Goal: Task Accomplishment & Management: Manage account settings

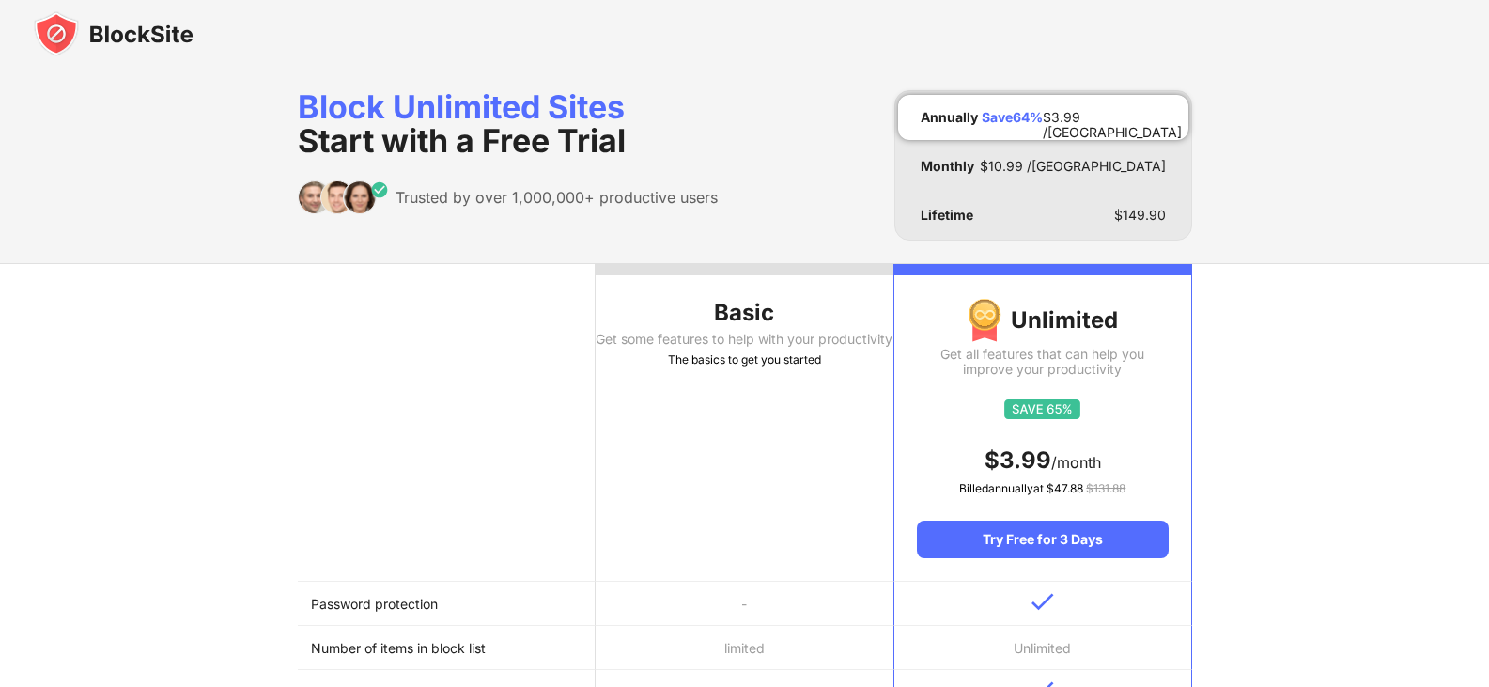
click at [832, 277] on th "Basic Get some features to help with your productivity The basics to get you st…" at bounding box center [745, 422] width 298 height 317
click at [117, 33] on img at bounding box center [114, 33] width 160 height 45
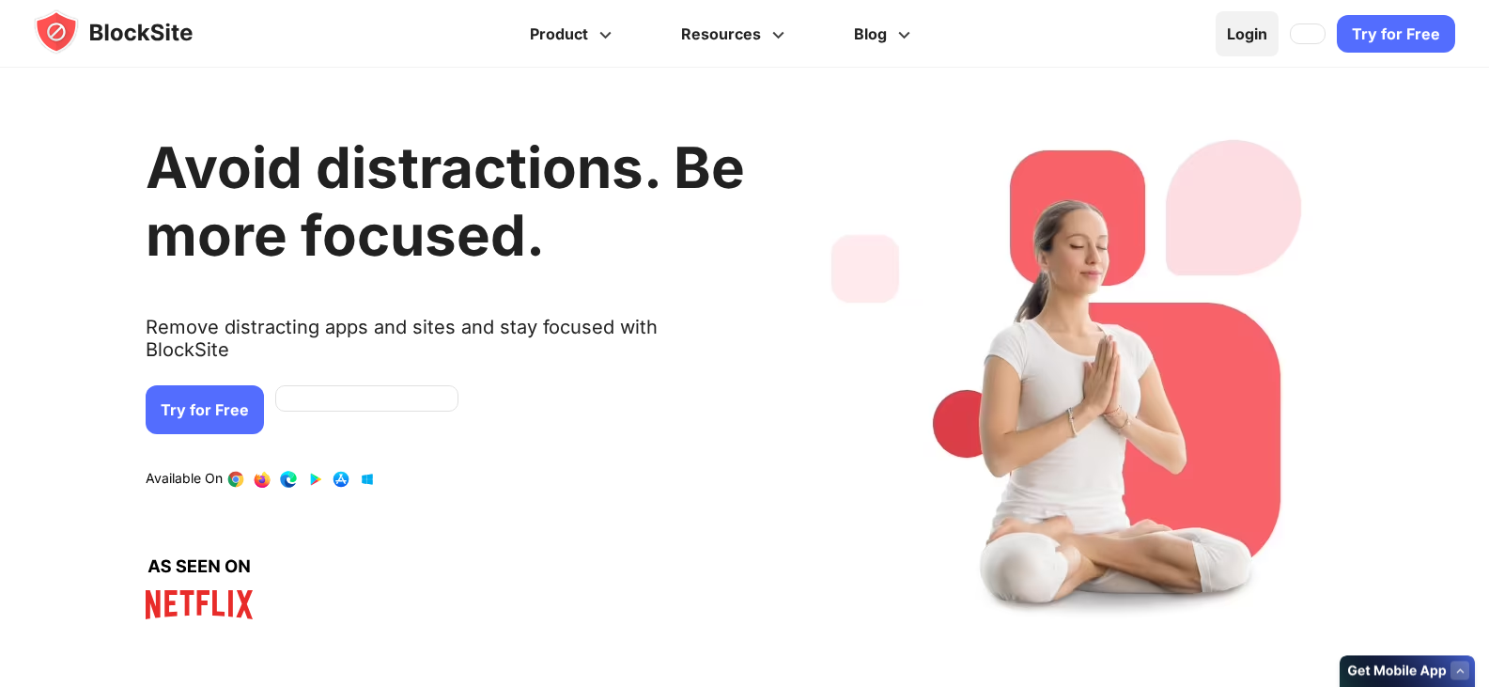
click at [1246, 36] on link "Login" at bounding box center [1247, 33] width 63 height 45
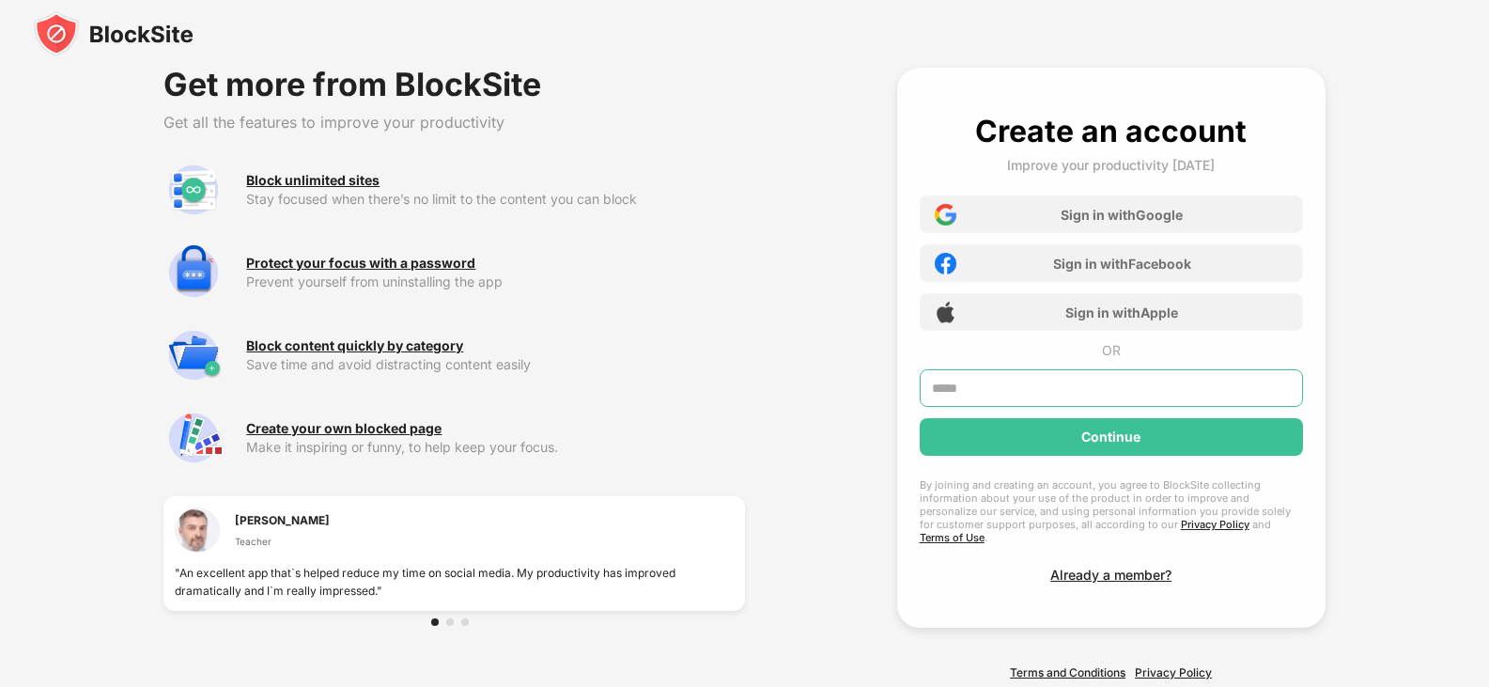
click at [1037, 394] on input "text" at bounding box center [1111, 388] width 383 height 38
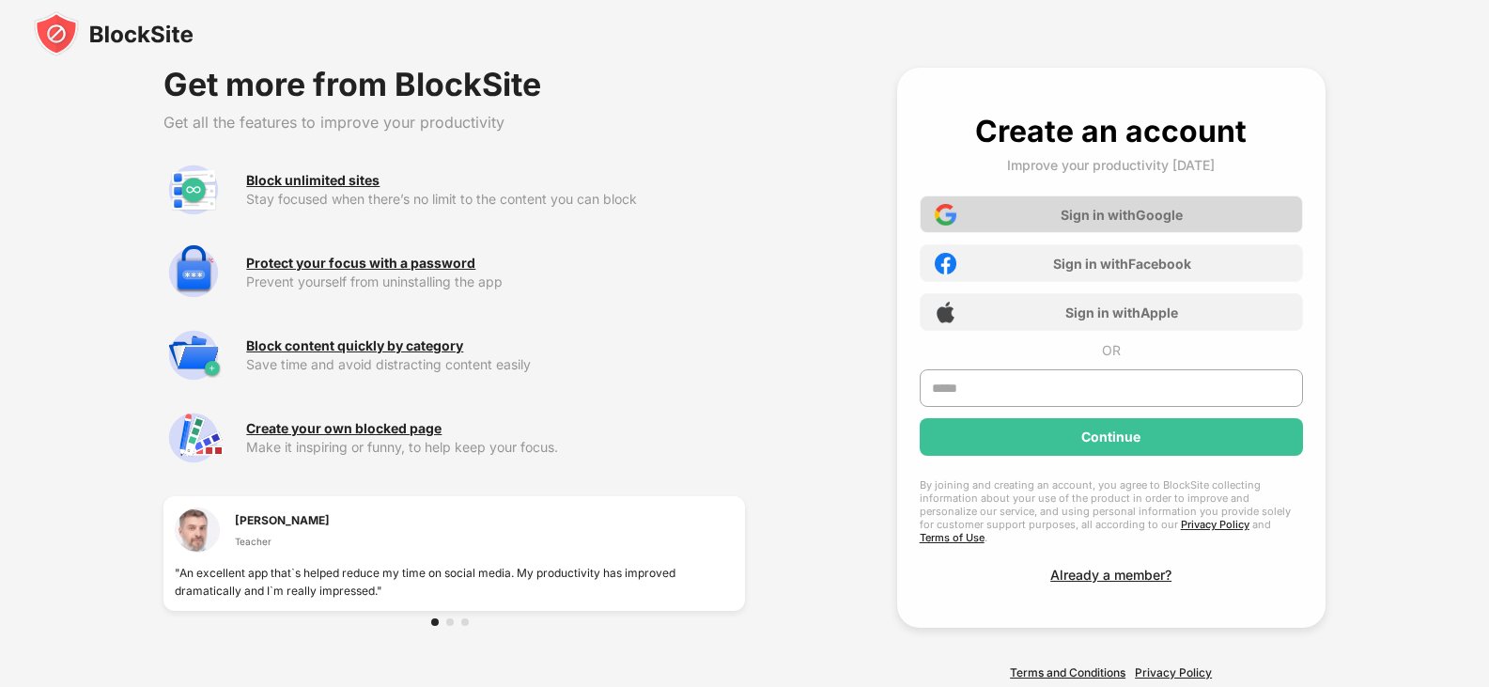
click at [1048, 201] on div "Sign in with Google" at bounding box center [1111, 214] width 383 height 38
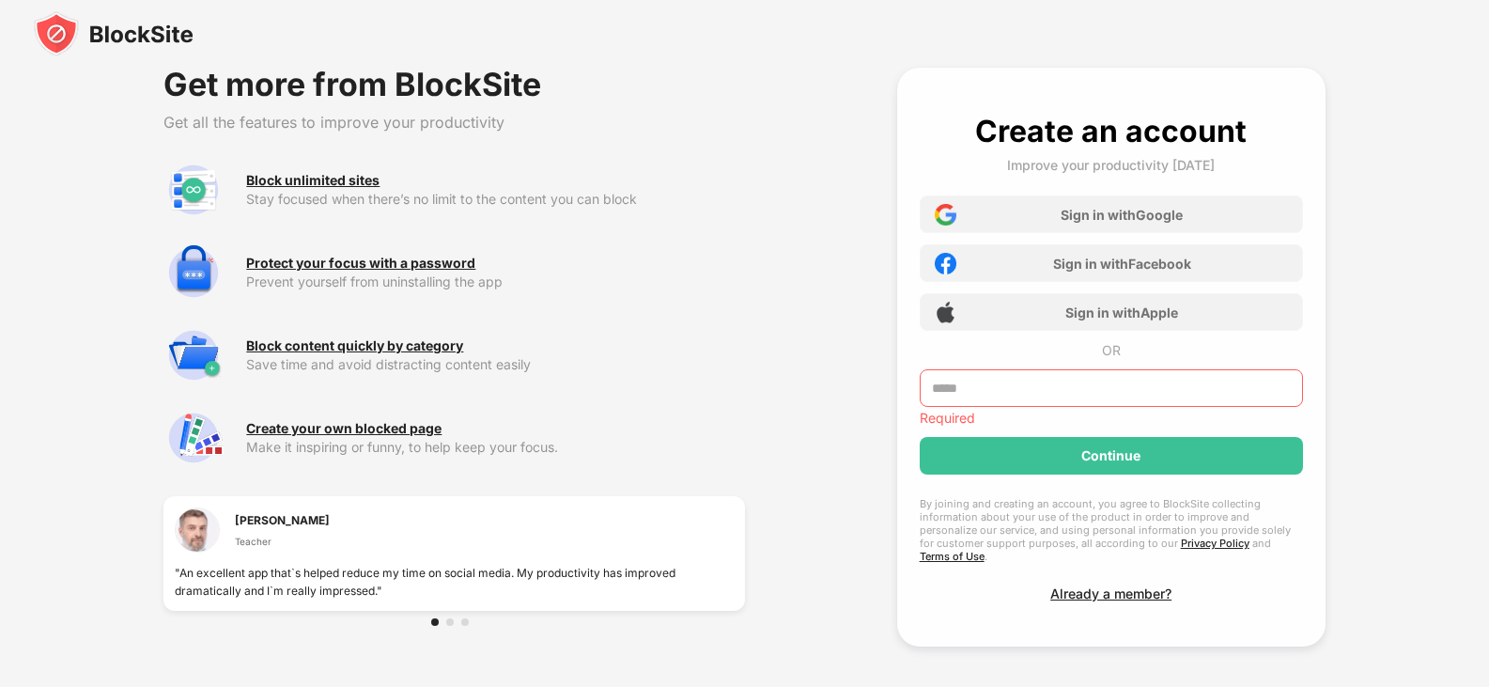
click at [1021, 375] on input "text" at bounding box center [1111, 388] width 383 height 38
paste input "**********"
type input "**********"
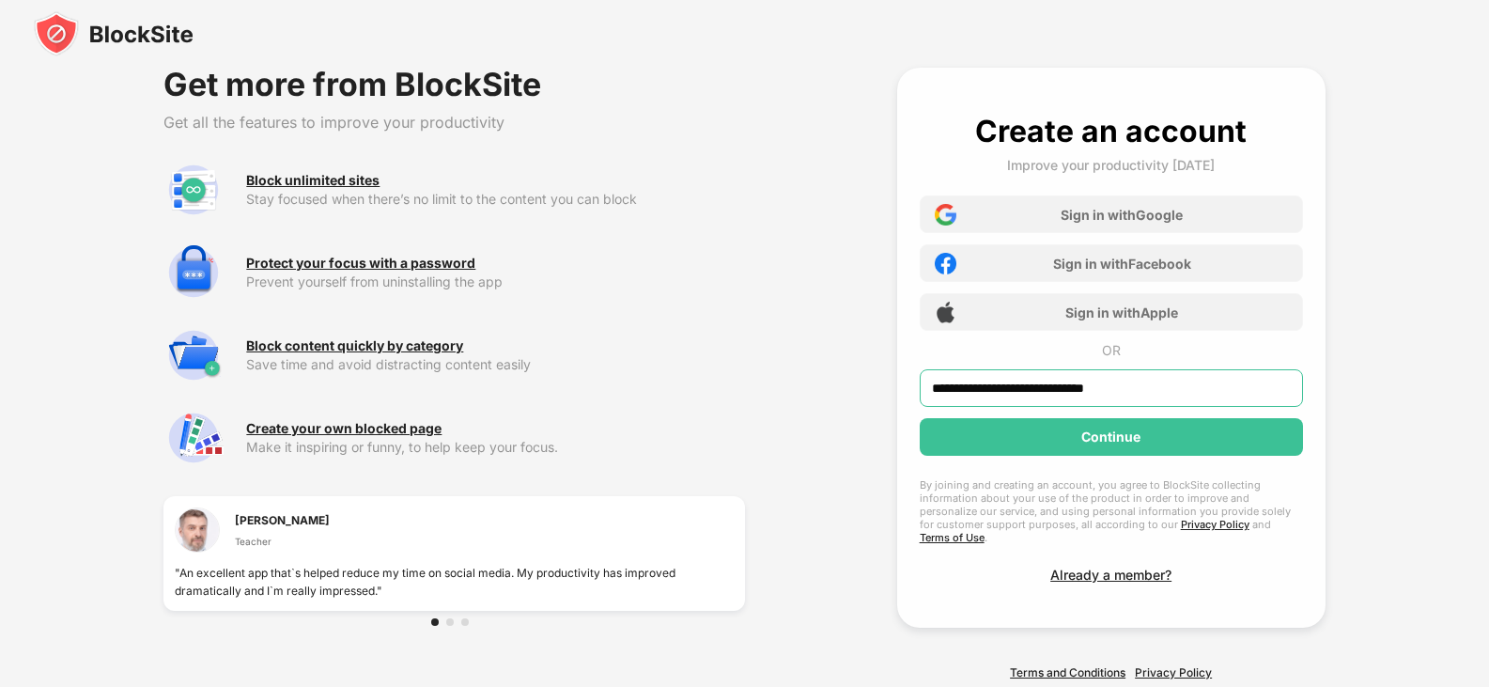
drag, startPoint x: 1089, startPoint y: 380, endPoint x: 1130, endPoint y: 380, distance: 41.3
click at [1111, 381] on input "**********" at bounding box center [1111, 388] width 383 height 38
drag, startPoint x: 1174, startPoint y: 383, endPoint x: 386, endPoint y: 362, distance: 788.4
click at [386, 362] on div "**********" at bounding box center [744, 373] width 1489 height 747
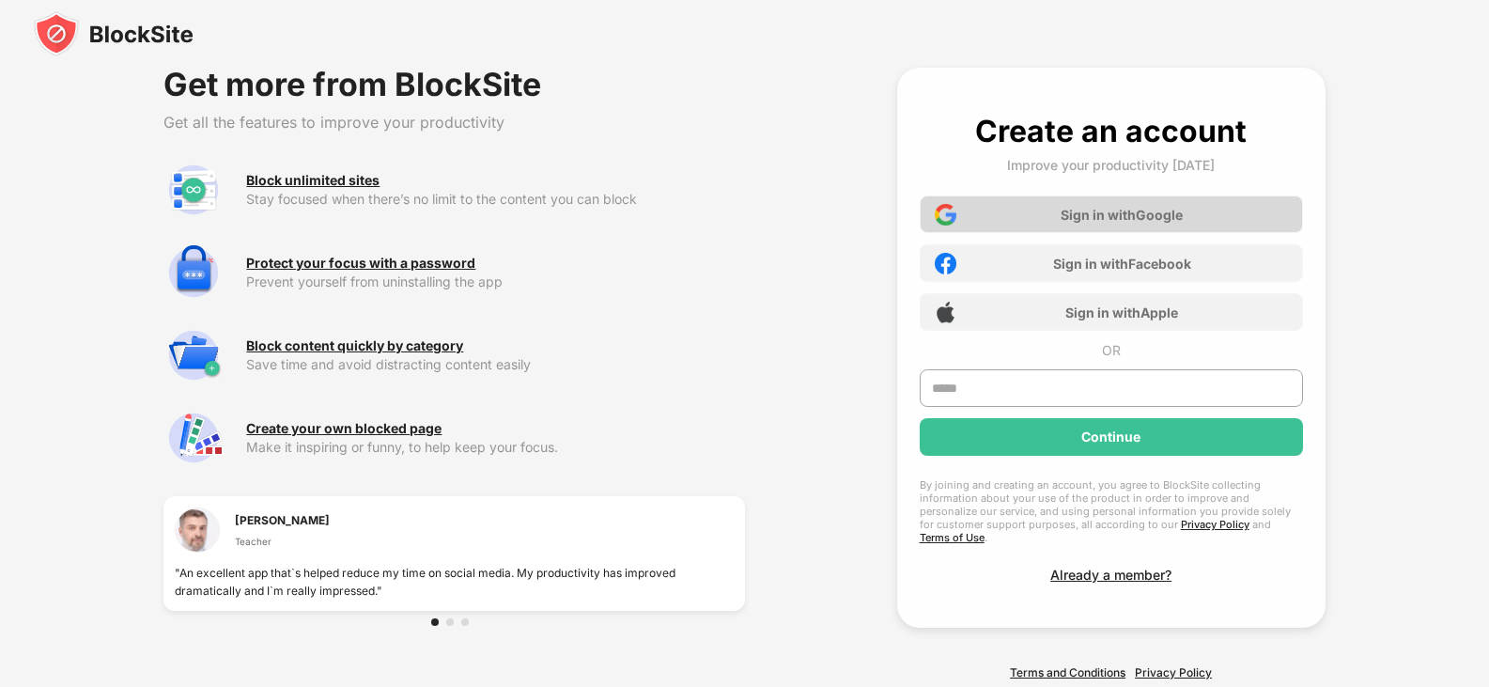
click at [1179, 208] on div "Sign in with Google" at bounding box center [1122, 215] width 122 height 16
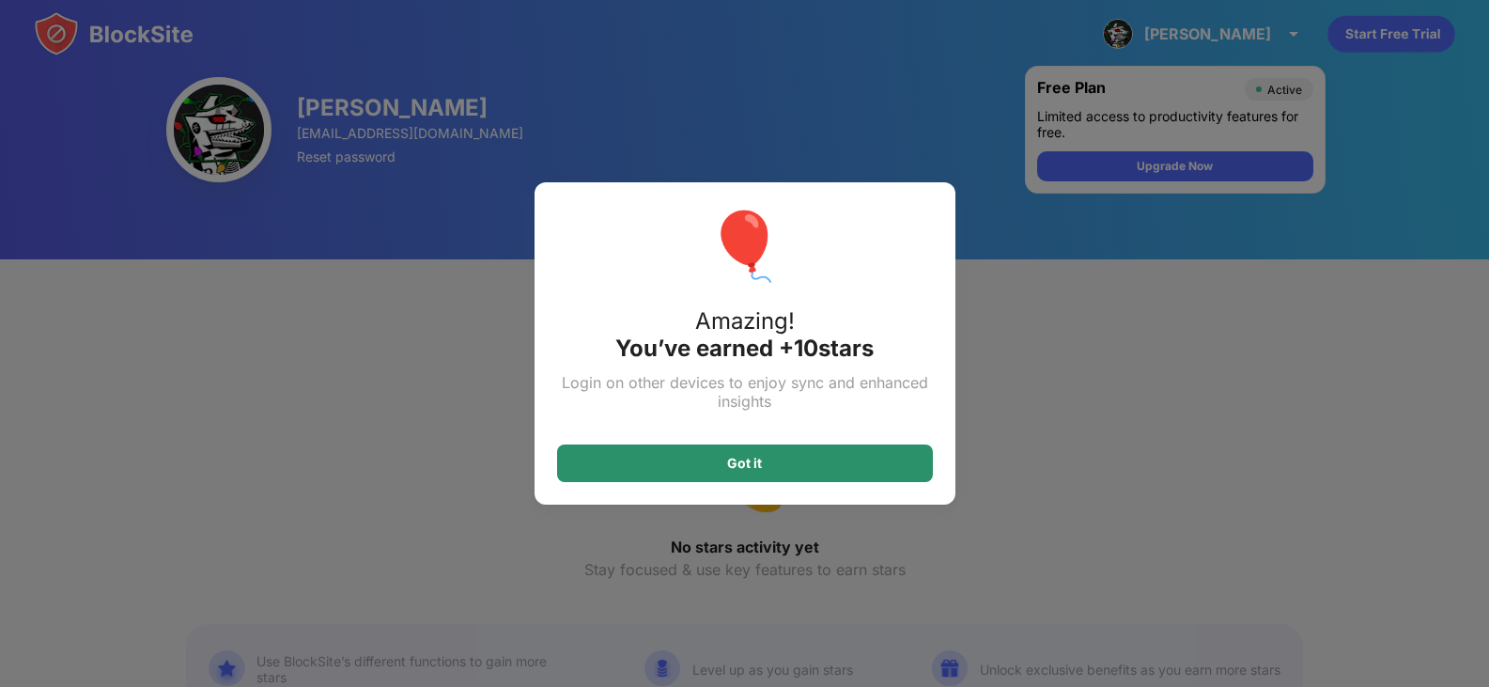
click at [851, 464] on div "Got it" at bounding box center [745, 463] width 376 height 38
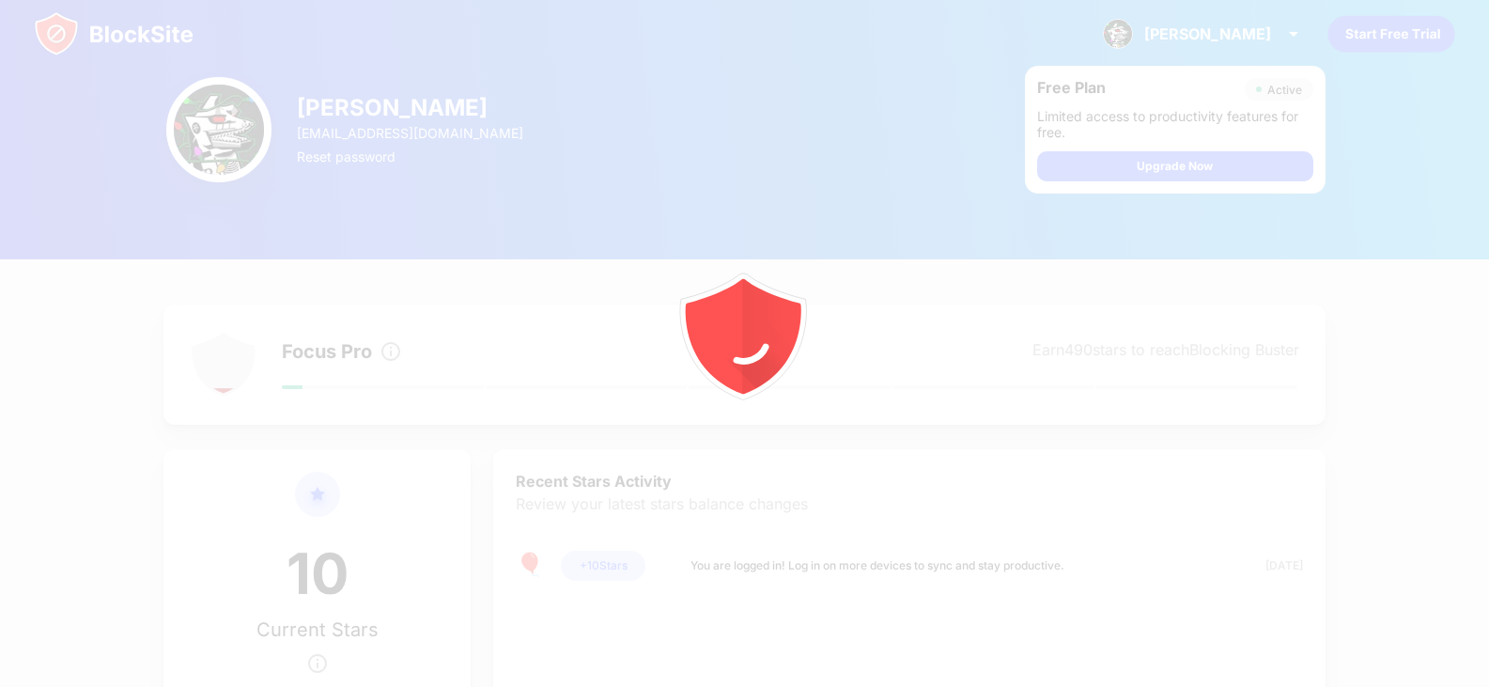
click at [363, 191] on div at bounding box center [744, 343] width 1489 height 687
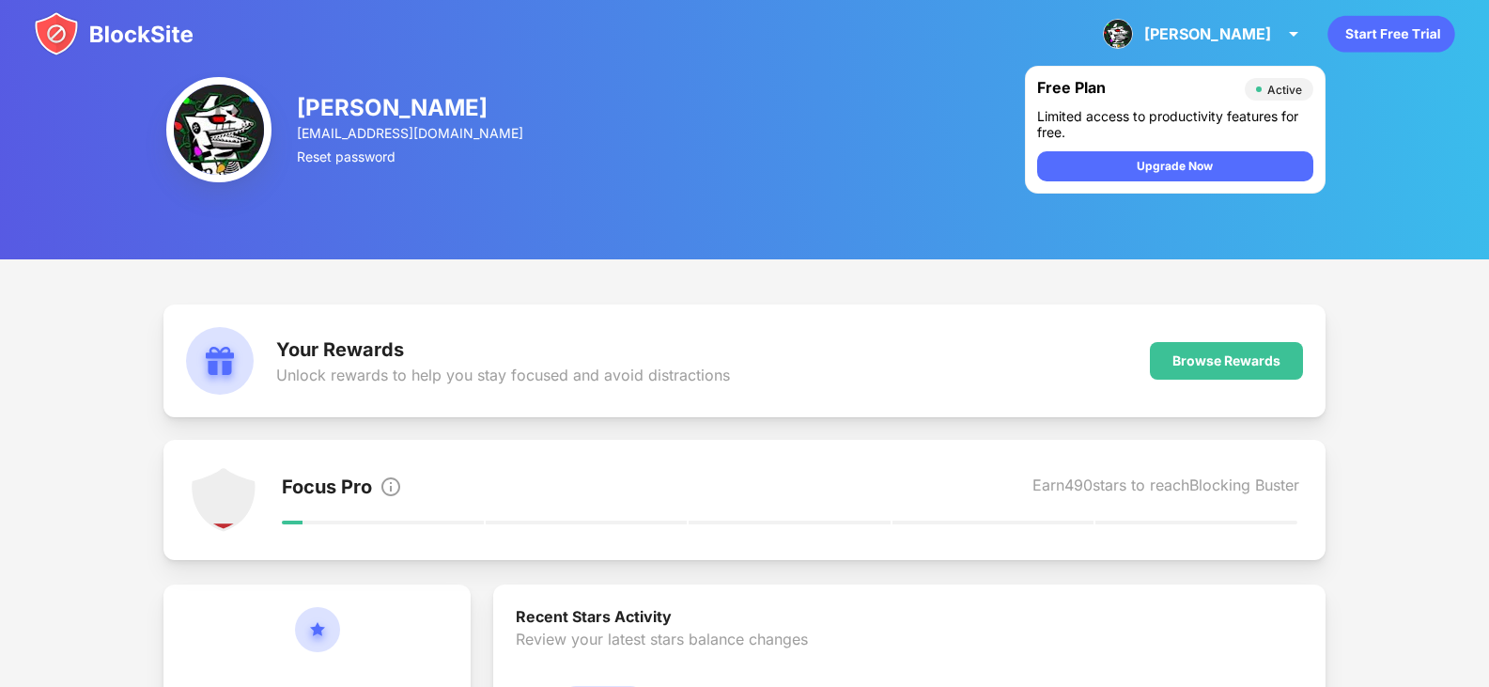
click at [54, 31] on img at bounding box center [114, 33] width 160 height 45
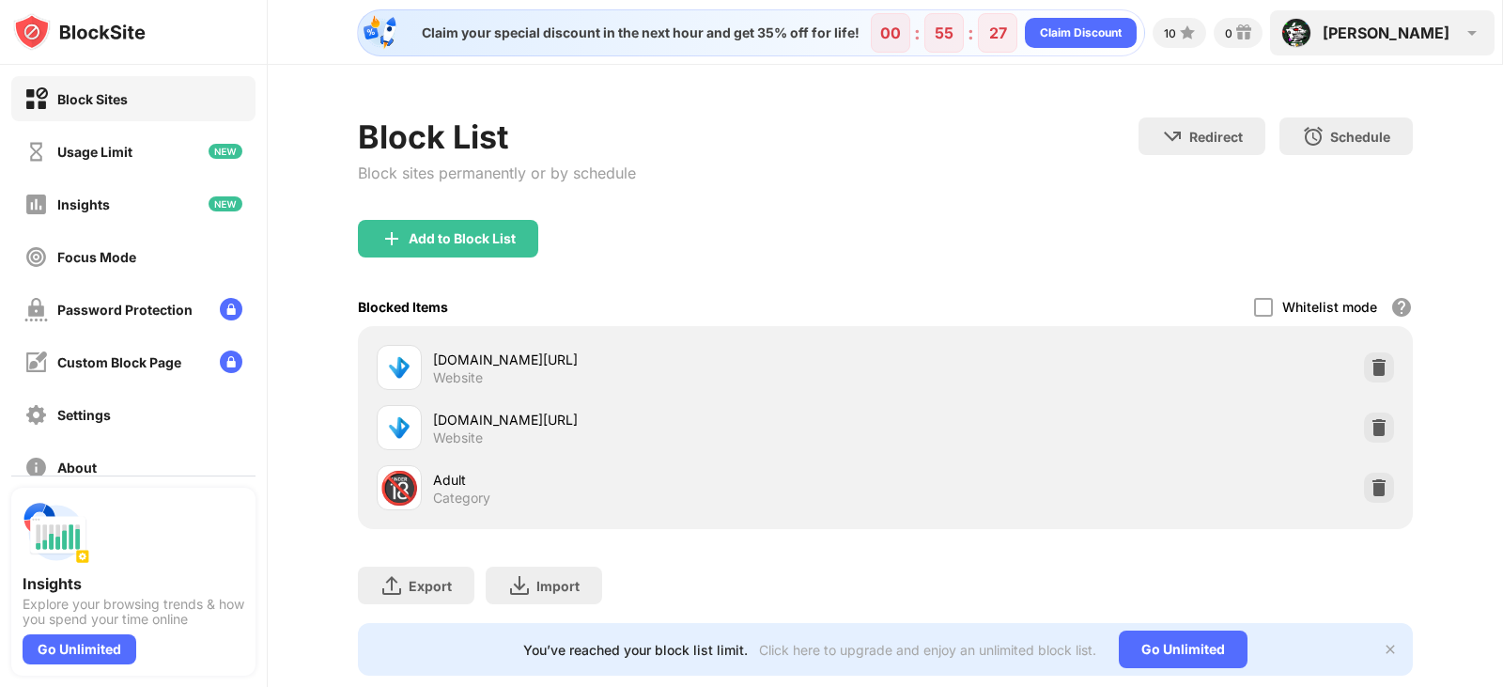
click at [1386, 37] on div "Demitrius" at bounding box center [1386, 32] width 127 height 19
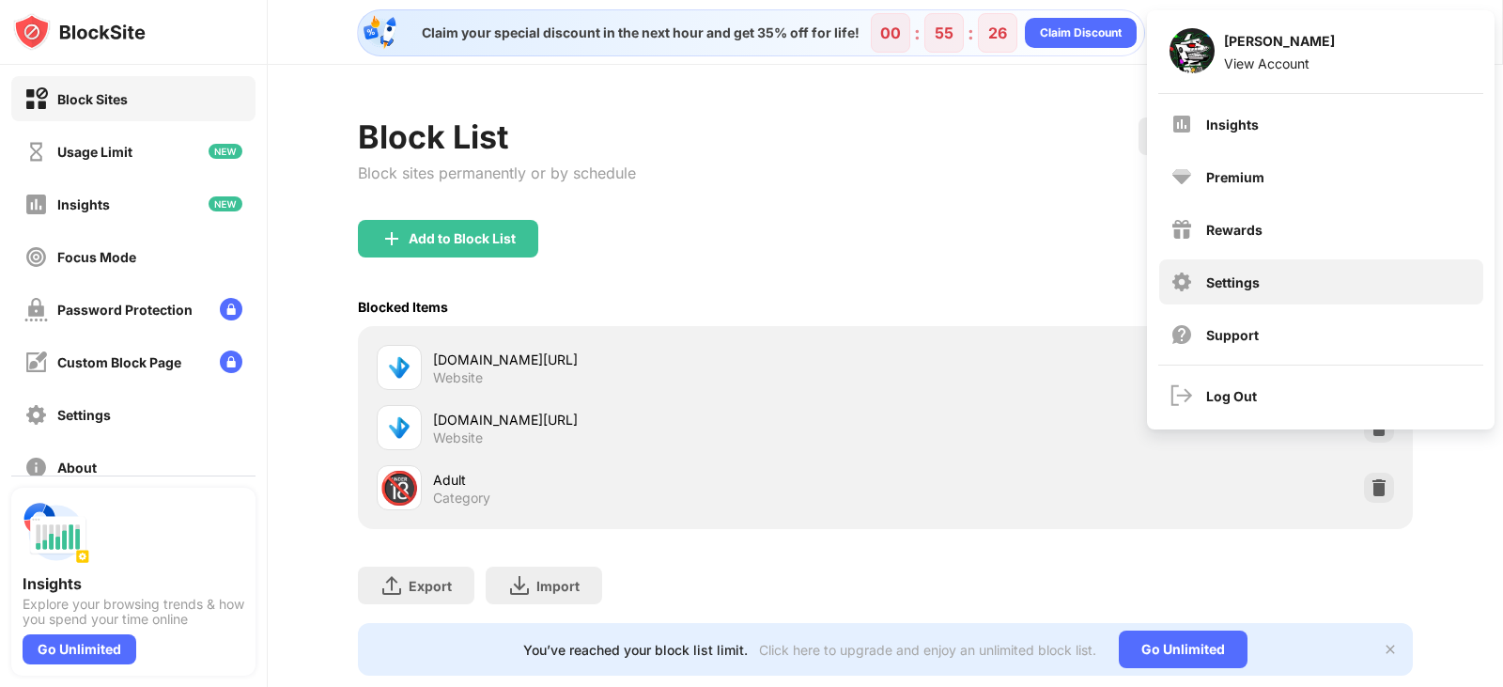
click at [1299, 268] on div "Settings" at bounding box center [1321, 281] width 324 height 45
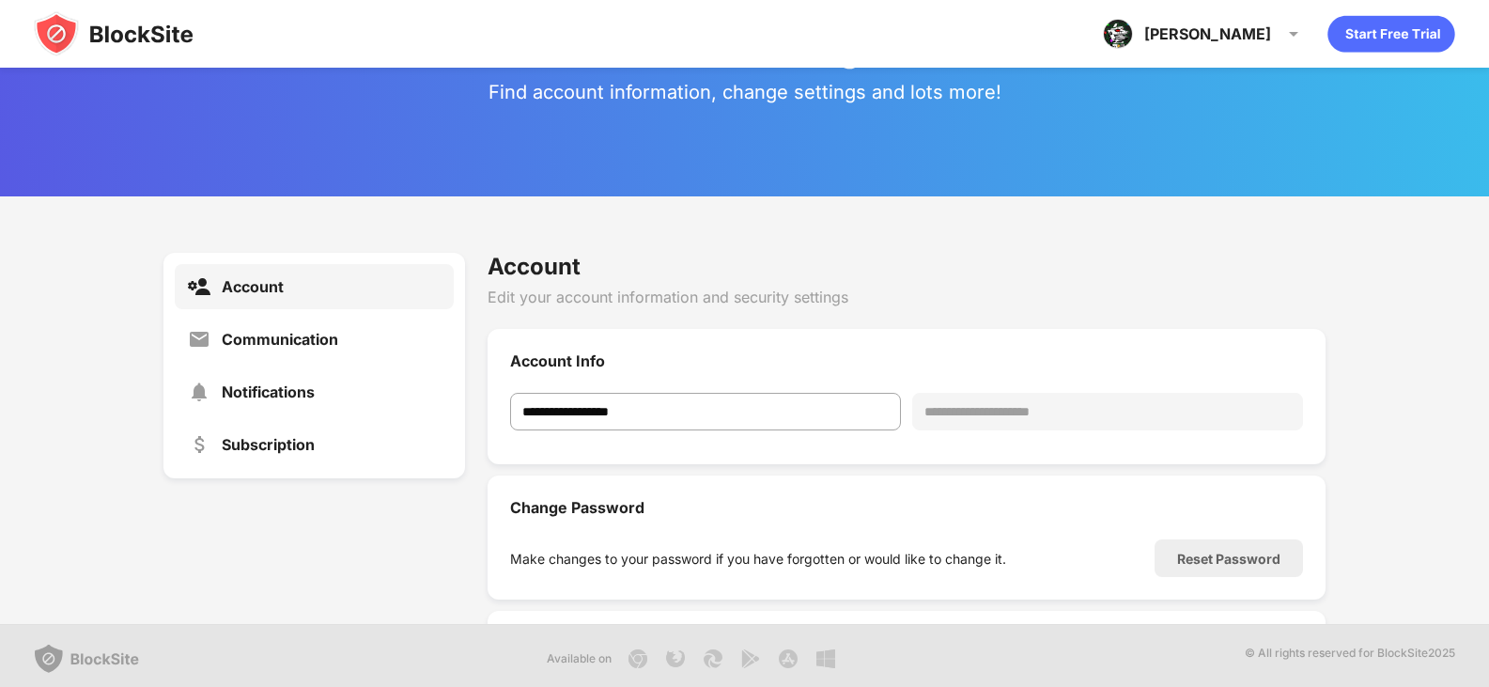
scroll to position [69, 0]
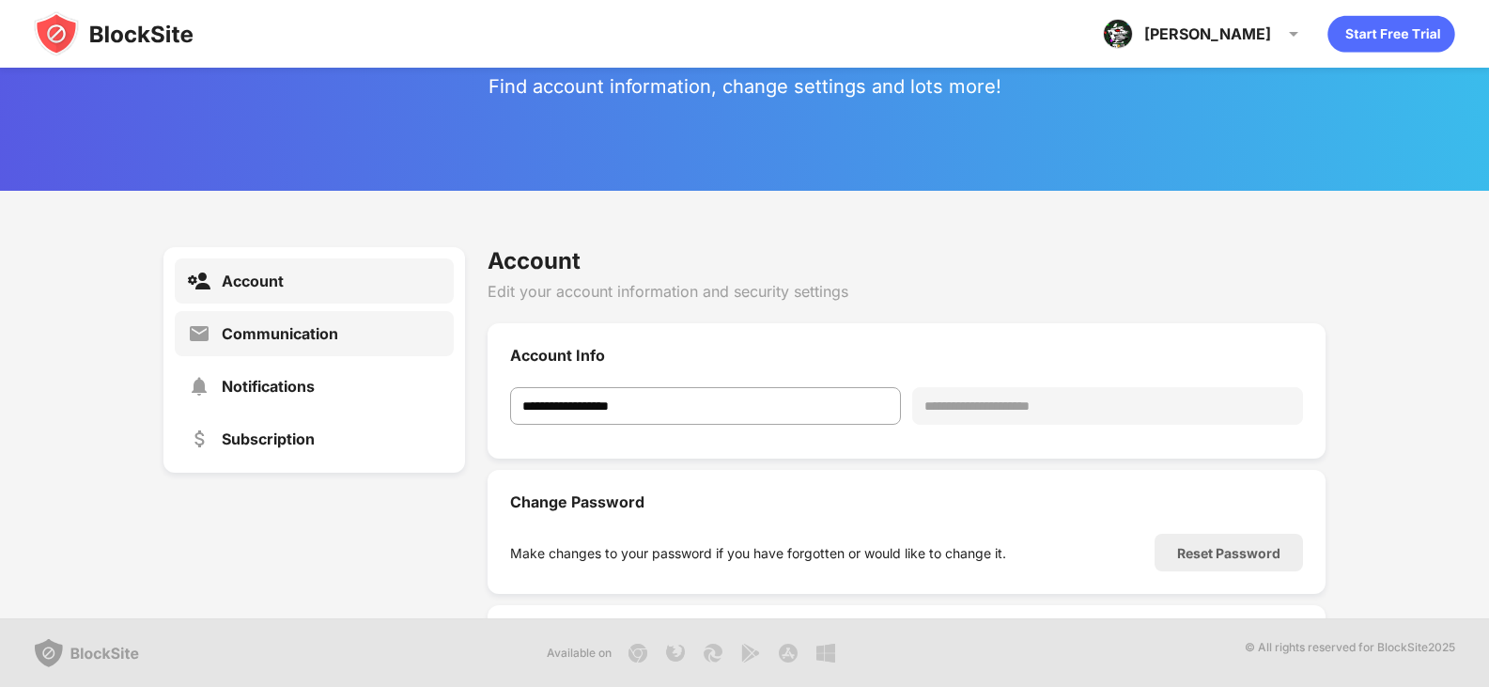
click at [296, 348] on div "Communication" at bounding box center [314, 333] width 279 height 45
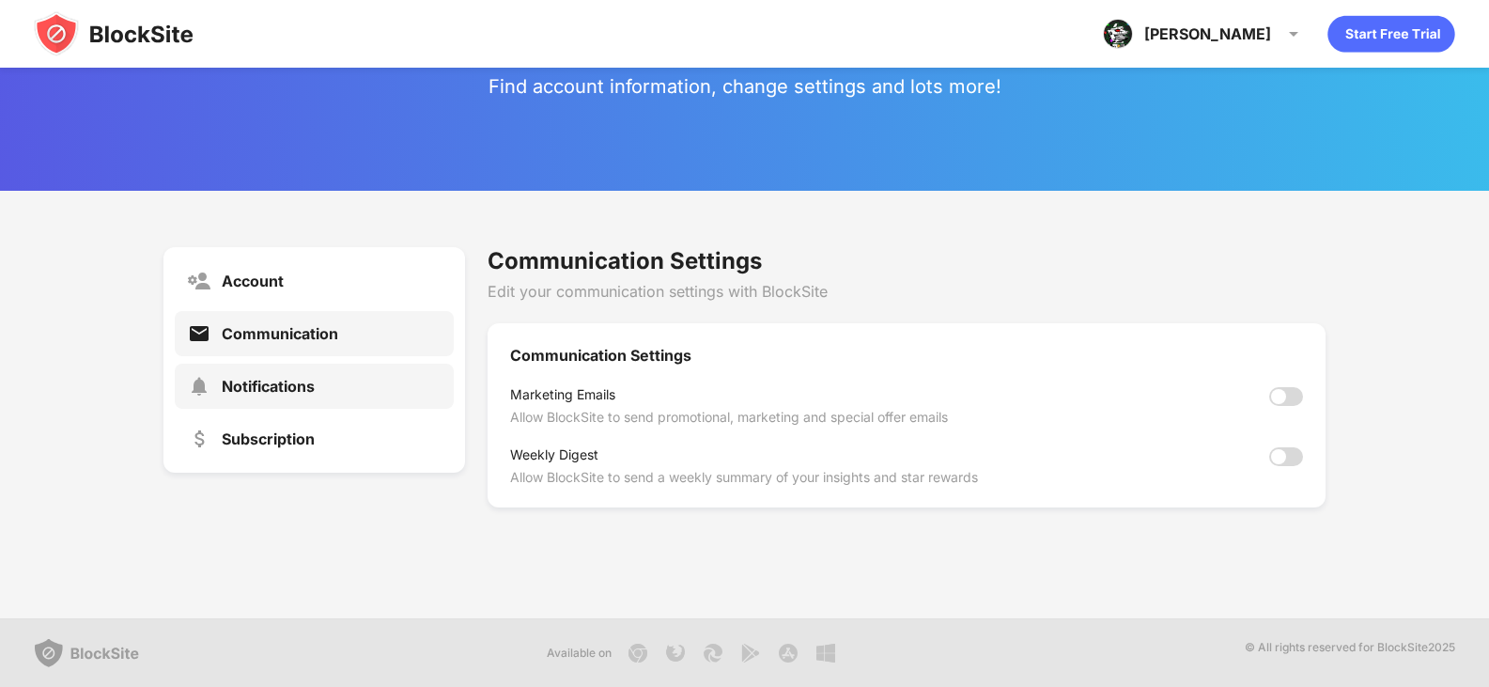
click at [293, 375] on div "Notifications" at bounding box center [314, 386] width 279 height 45
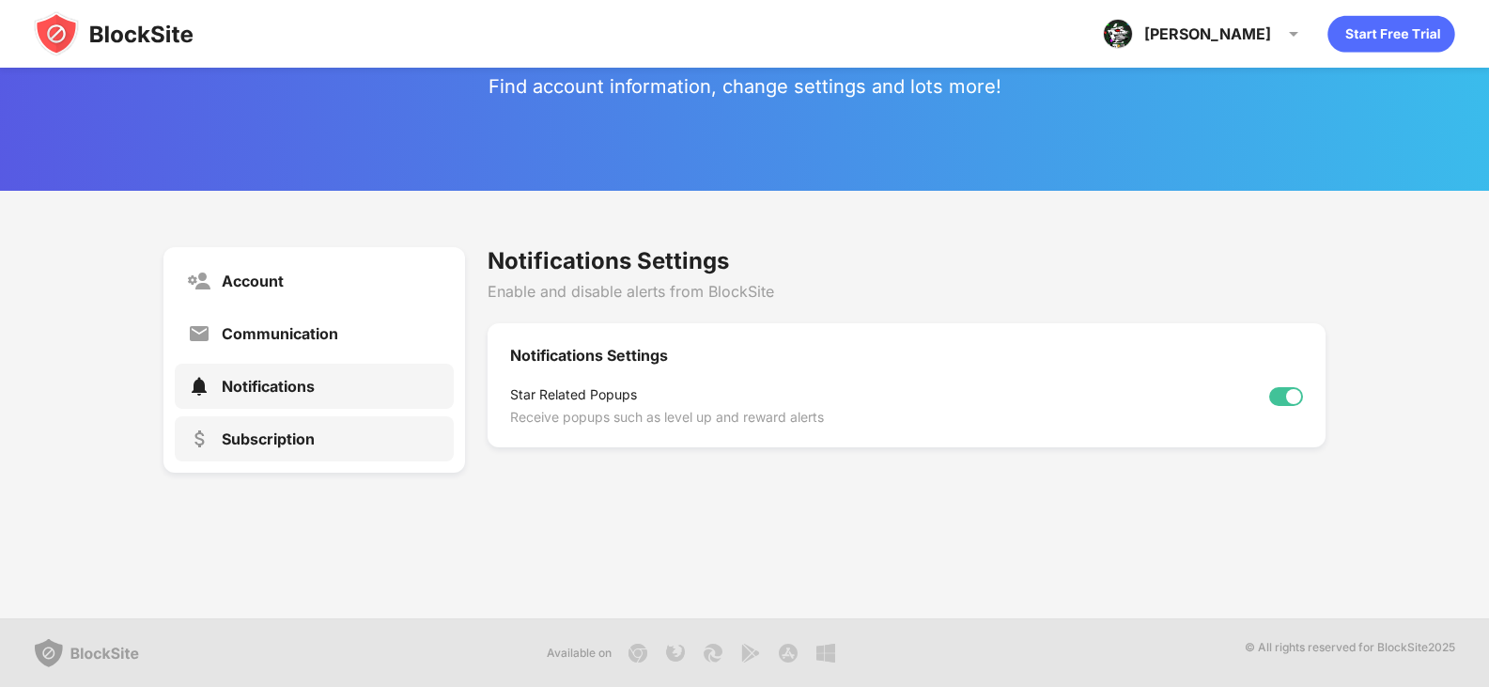
click at [334, 433] on div "Subscription" at bounding box center [314, 438] width 279 height 45
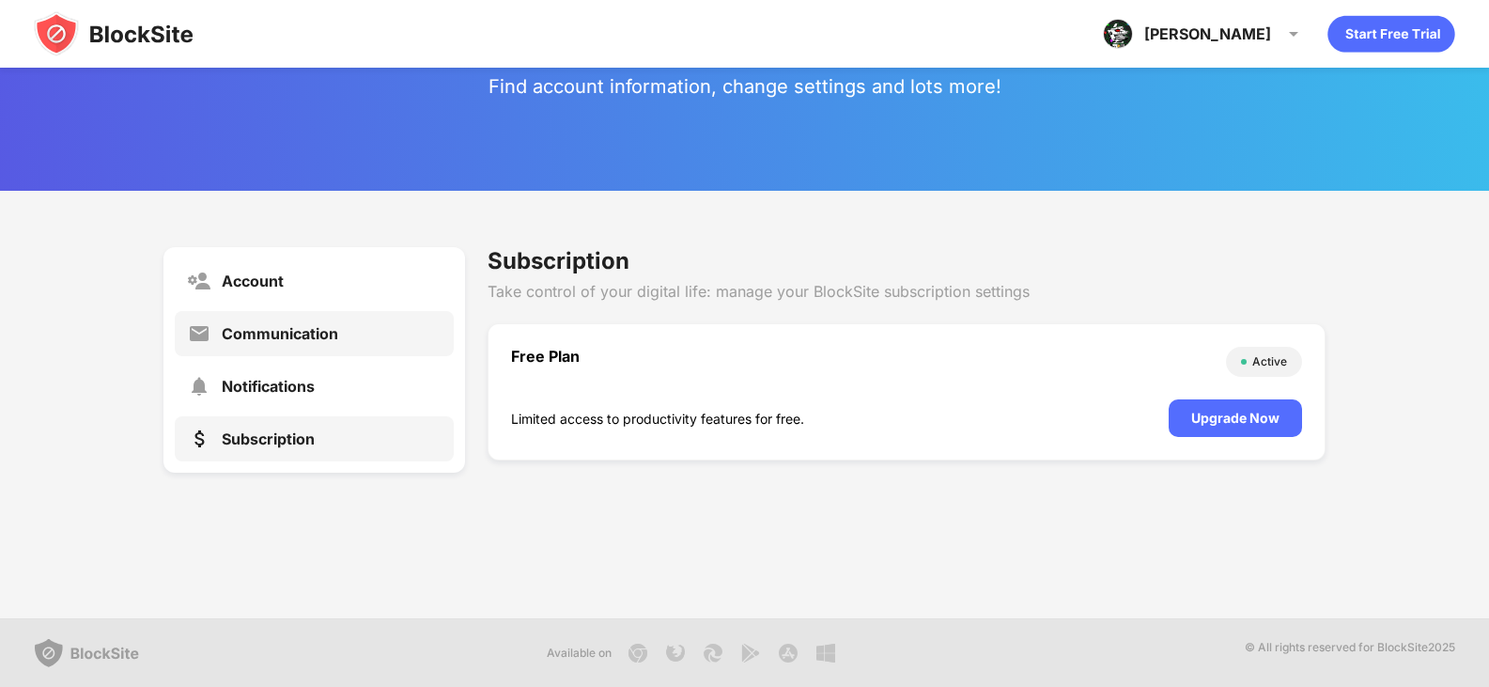
click at [319, 337] on div "Communication" at bounding box center [280, 333] width 116 height 19
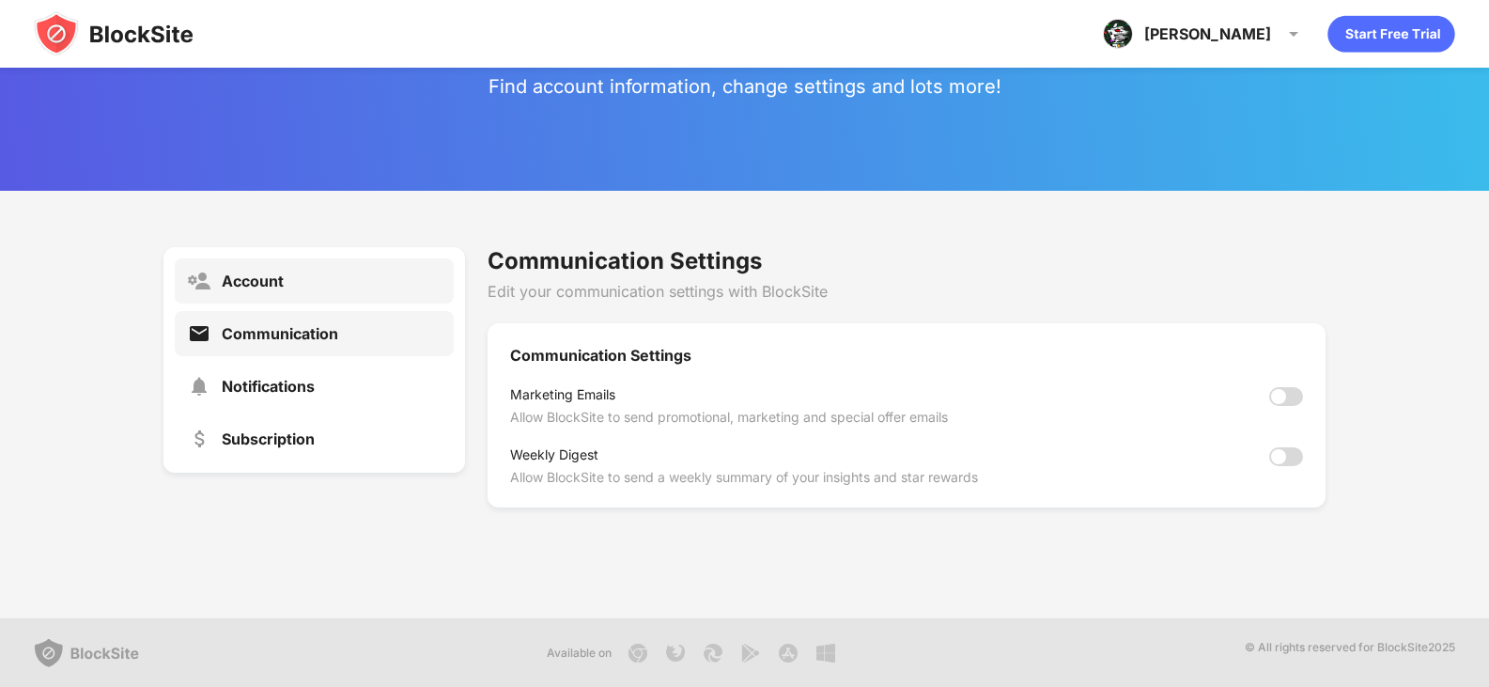
click at [314, 290] on div "Account" at bounding box center [314, 280] width 279 height 45
click at [1200, 27] on div "Demitrius Demitrius Martinez View Account Insights Premium Rewards Settings Sup…" at bounding box center [1204, 33] width 225 height 45
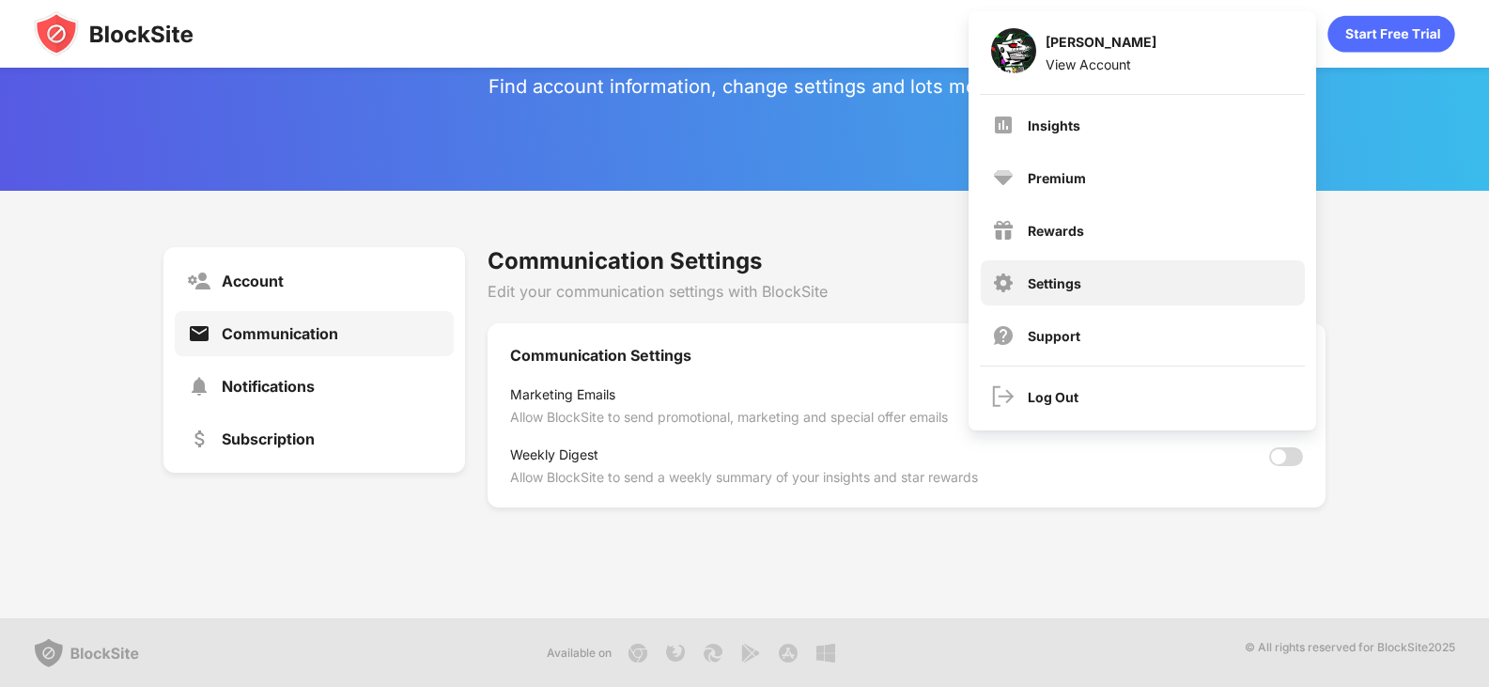
click at [1063, 281] on div "Settings" at bounding box center [1055, 283] width 54 height 16
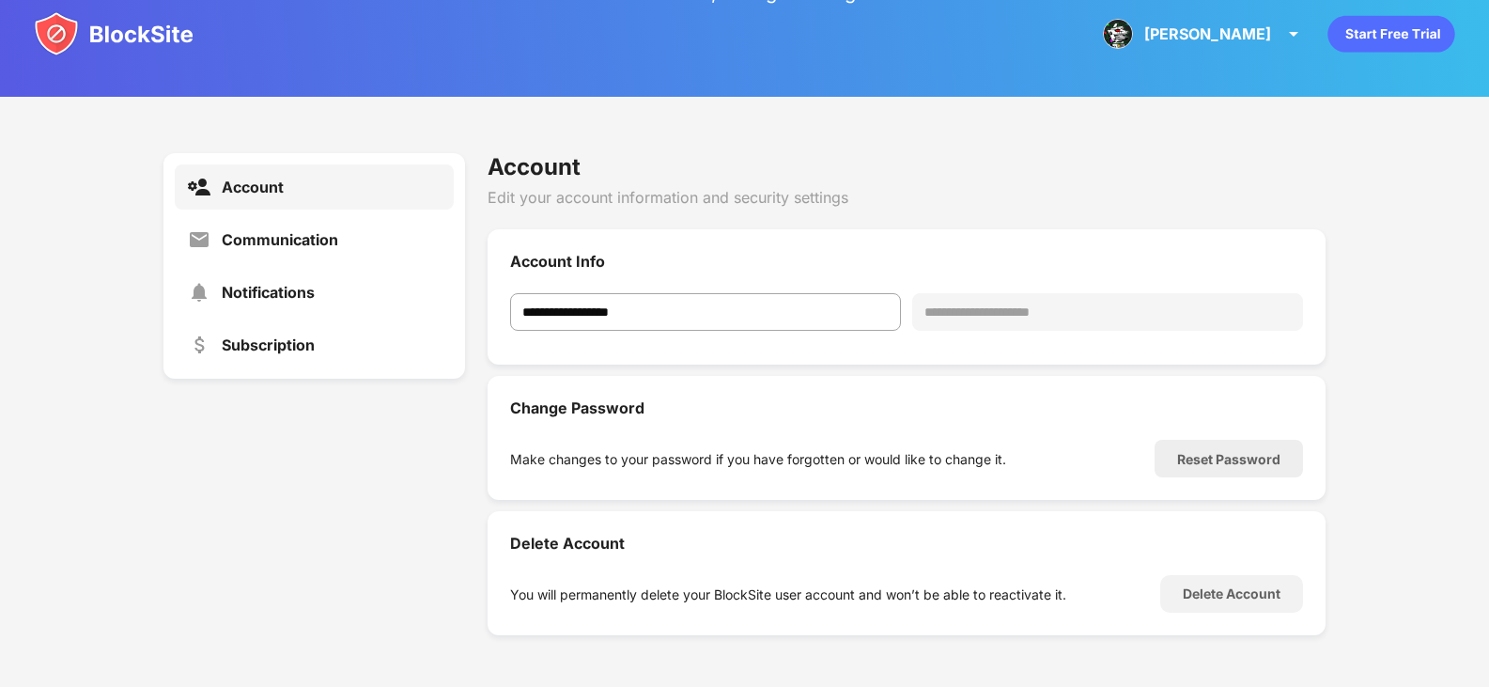
scroll to position [167, 0]
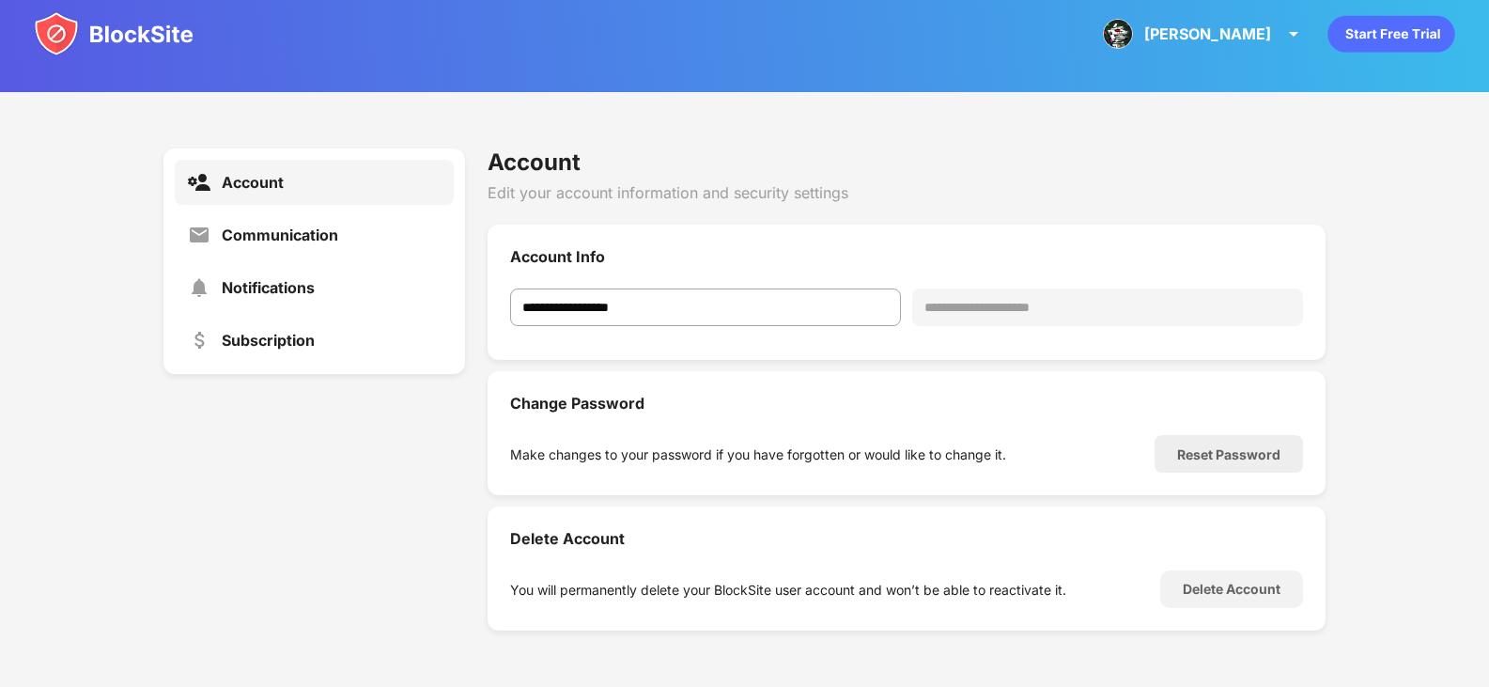
click at [609, 409] on div "Change Password" at bounding box center [906, 403] width 792 height 19
click at [369, 256] on div "Communication" at bounding box center [314, 234] width 279 height 45
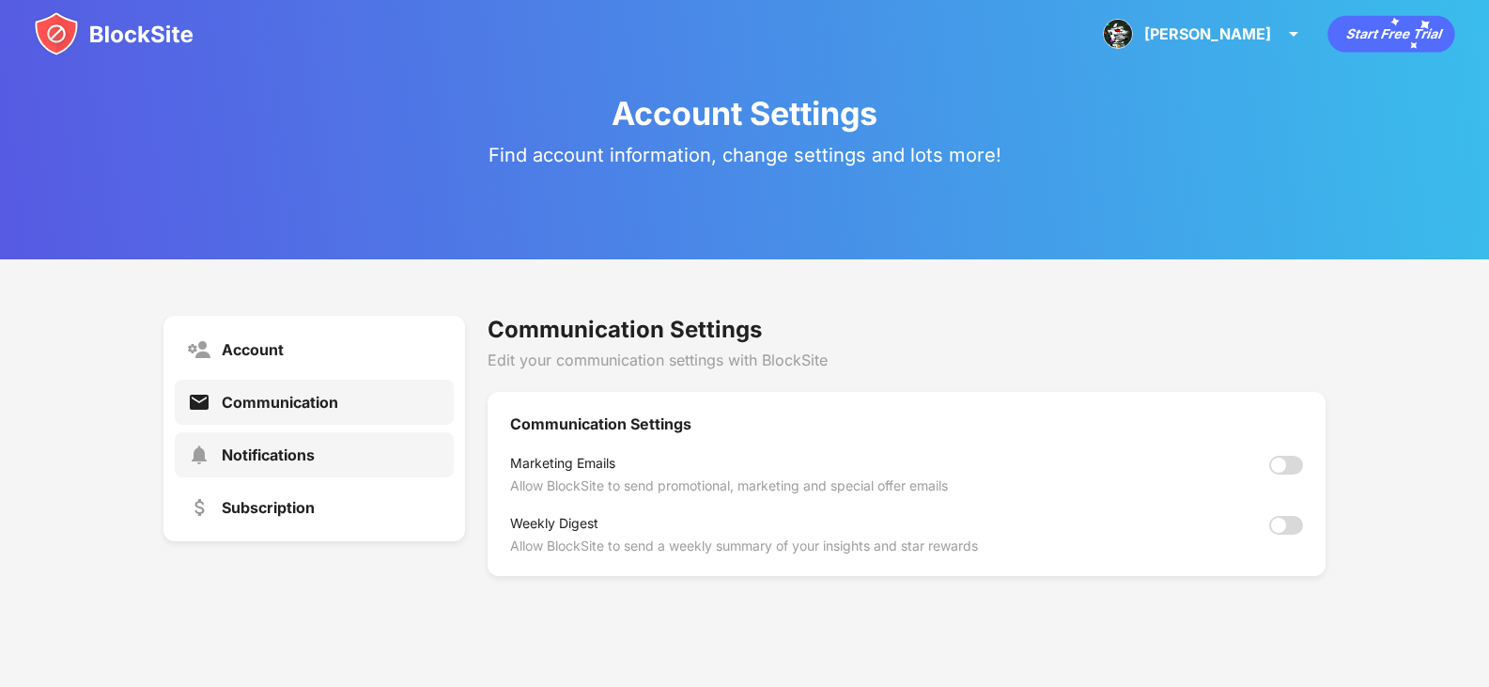
click at [304, 437] on div "Notifications" at bounding box center [314, 454] width 279 height 45
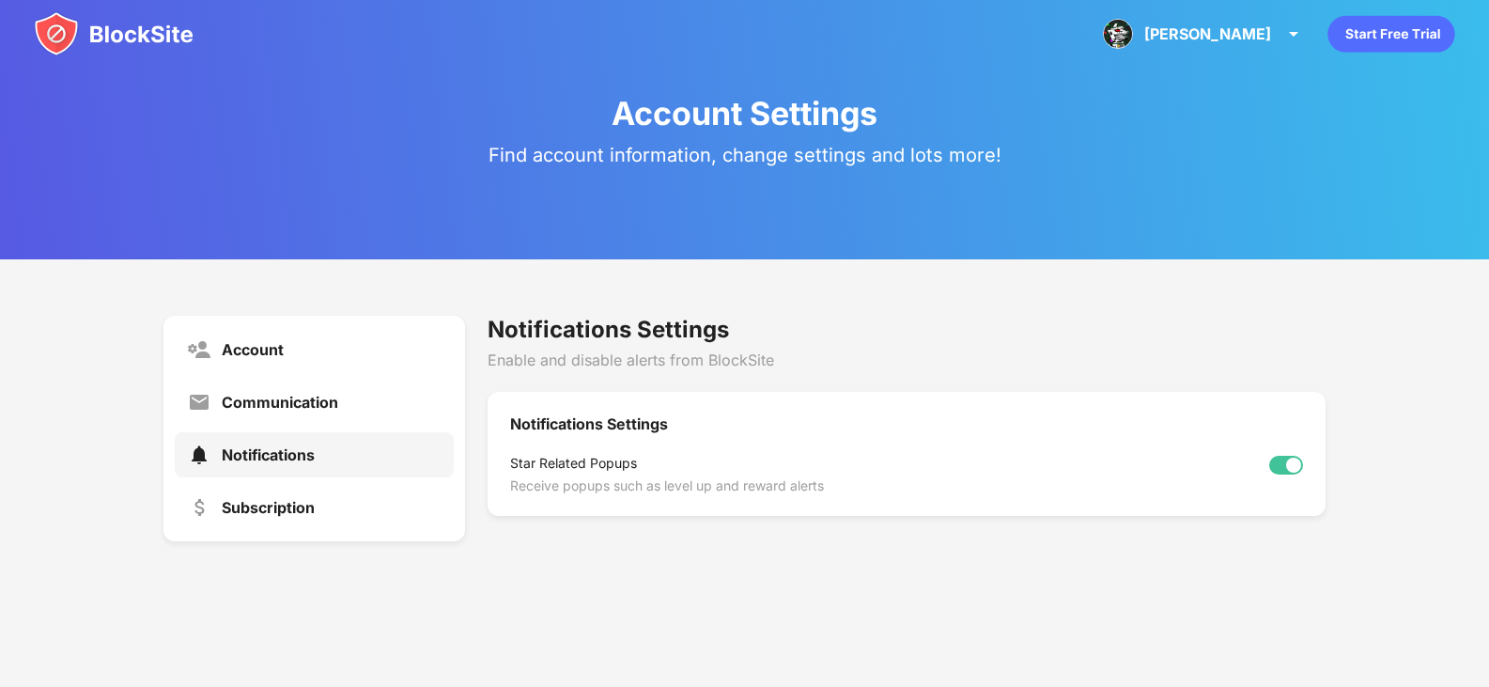
click at [299, 530] on div "Account Communication Notifications Subscription" at bounding box center [314, 428] width 302 height 225
click at [299, 525] on div "Subscription" at bounding box center [314, 507] width 279 height 45
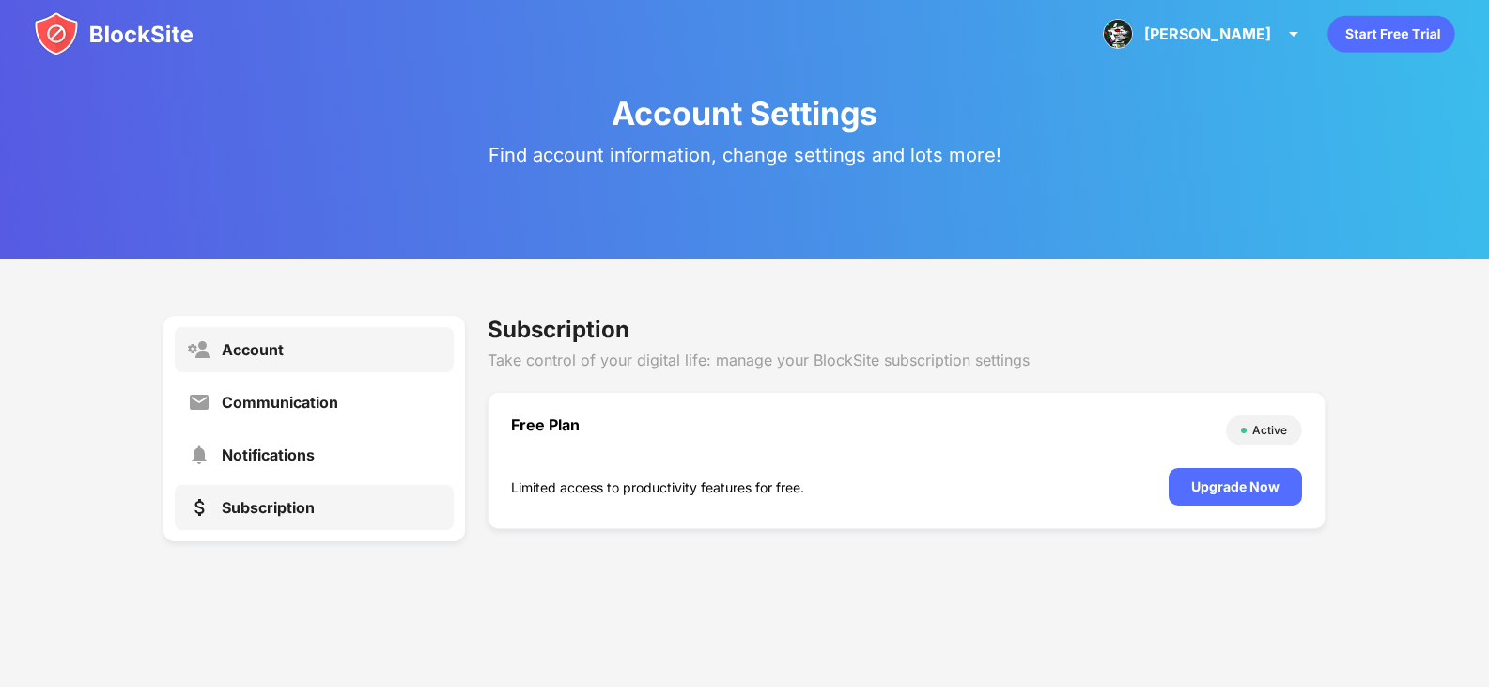
click at [284, 360] on div "Account" at bounding box center [314, 349] width 279 height 45
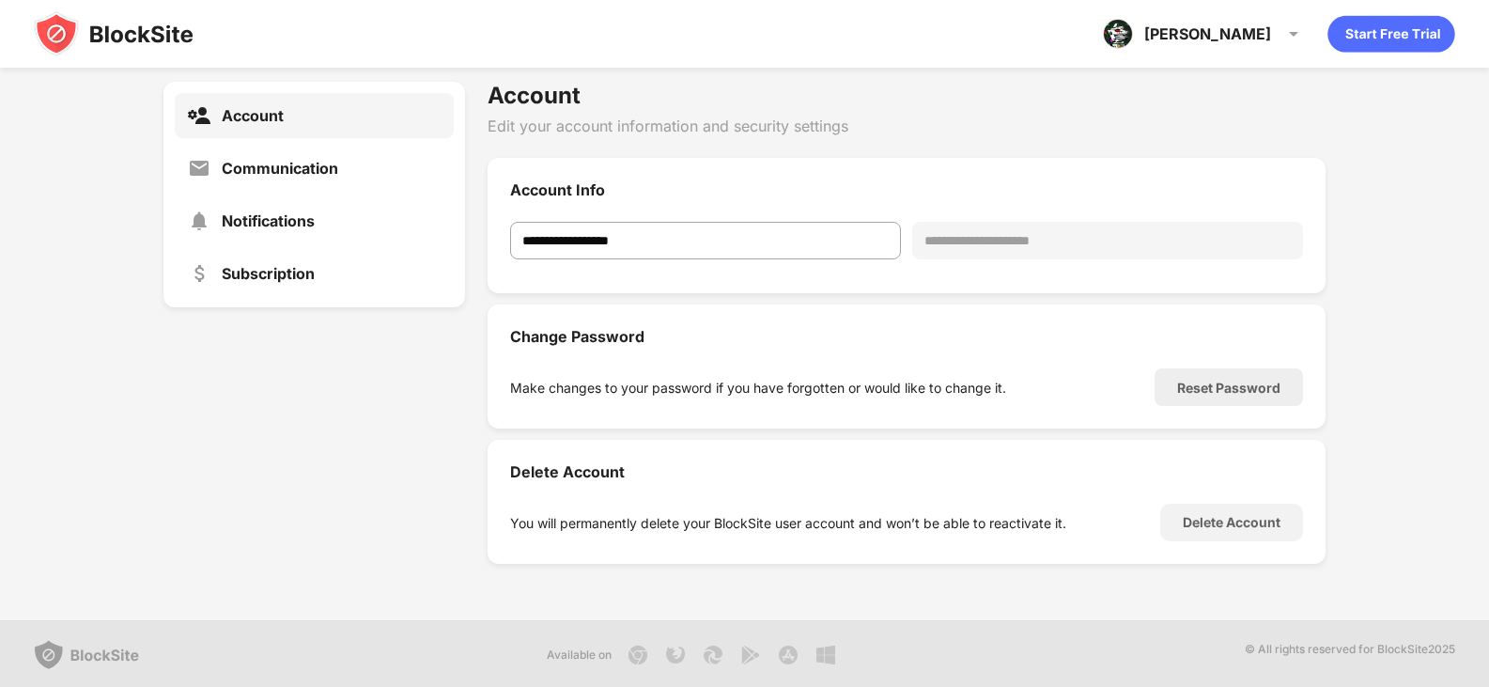
scroll to position [69, 0]
click at [119, 22] on img at bounding box center [114, 33] width 160 height 45
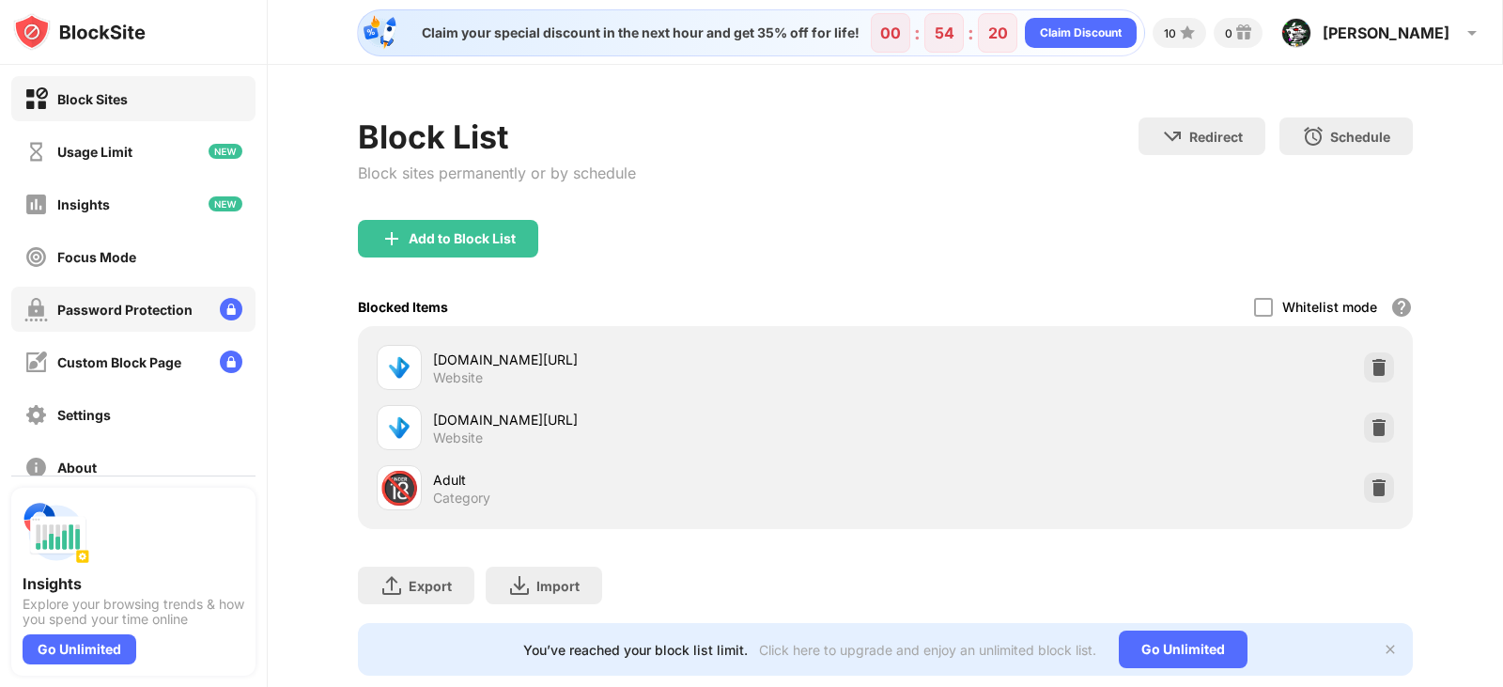
click at [147, 312] on div "Password Protection" at bounding box center [124, 310] width 135 height 16
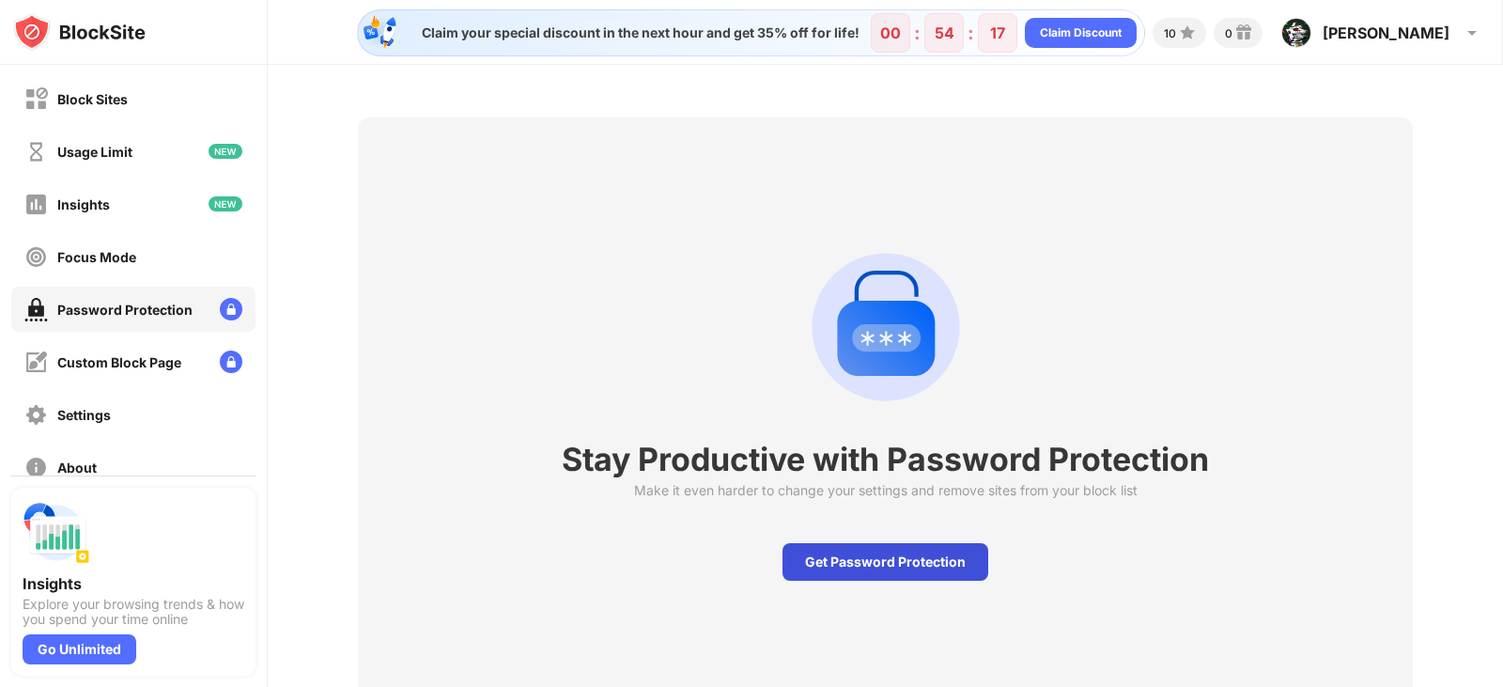
click at [844, 564] on div "Get Password Protection" at bounding box center [885, 562] width 206 height 38
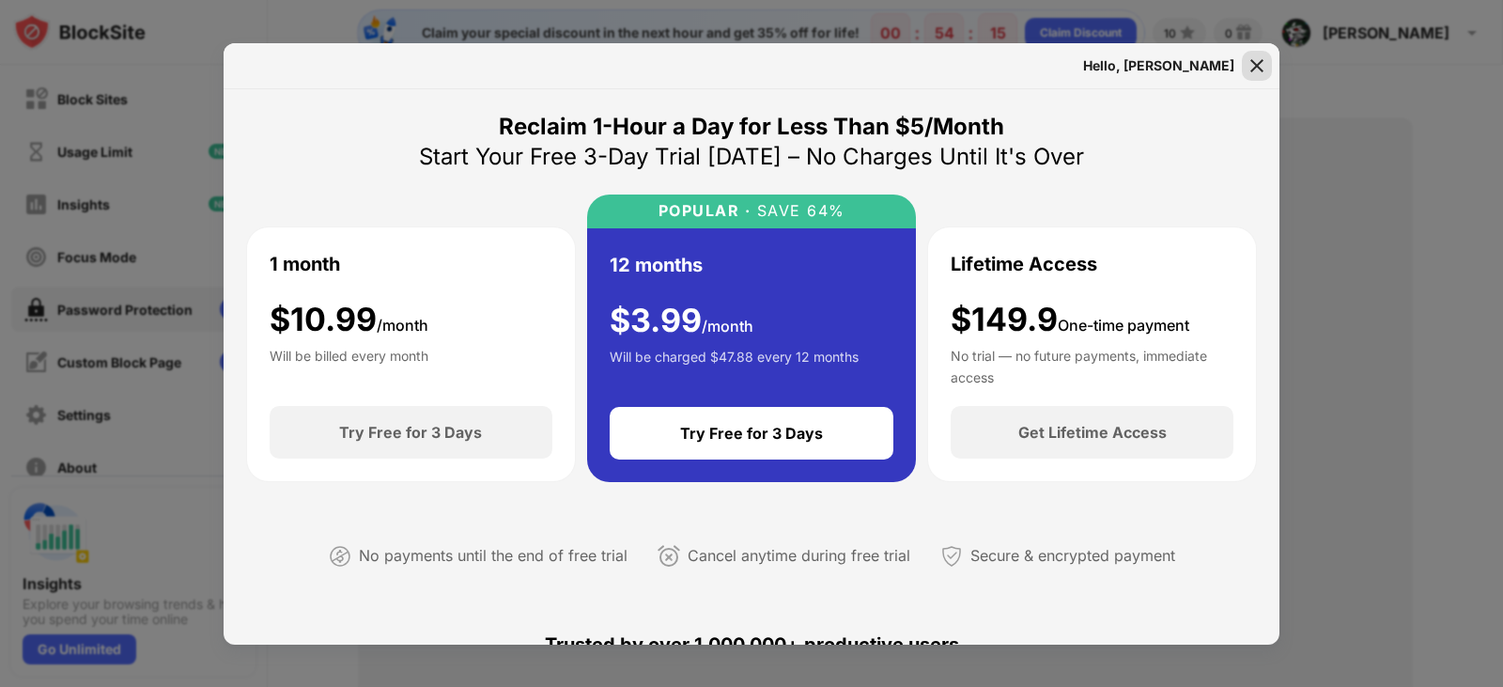
click at [1261, 70] on img at bounding box center [1256, 65] width 19 height 19
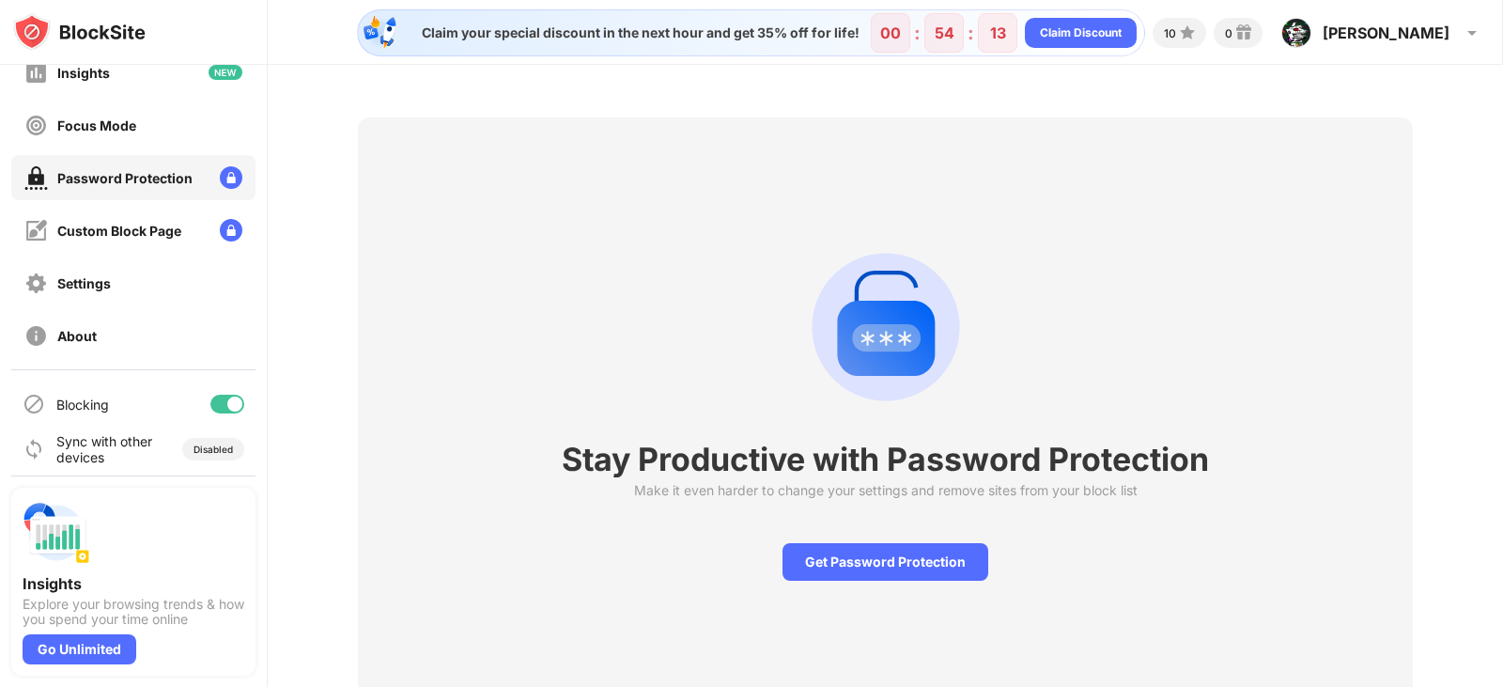
scroll to position [139, 0]
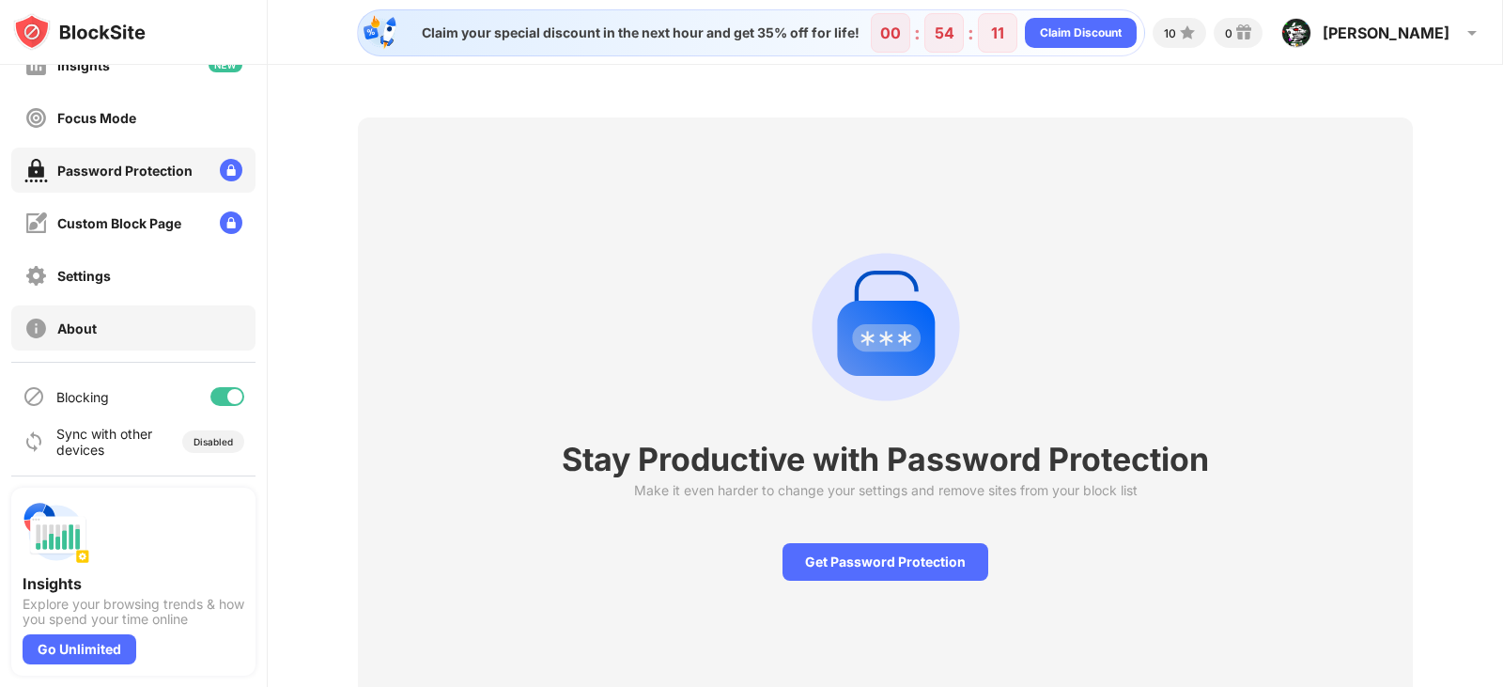
click at [114, 259] on div "Settings" at bounding box center [133, 275] width 244 height 45
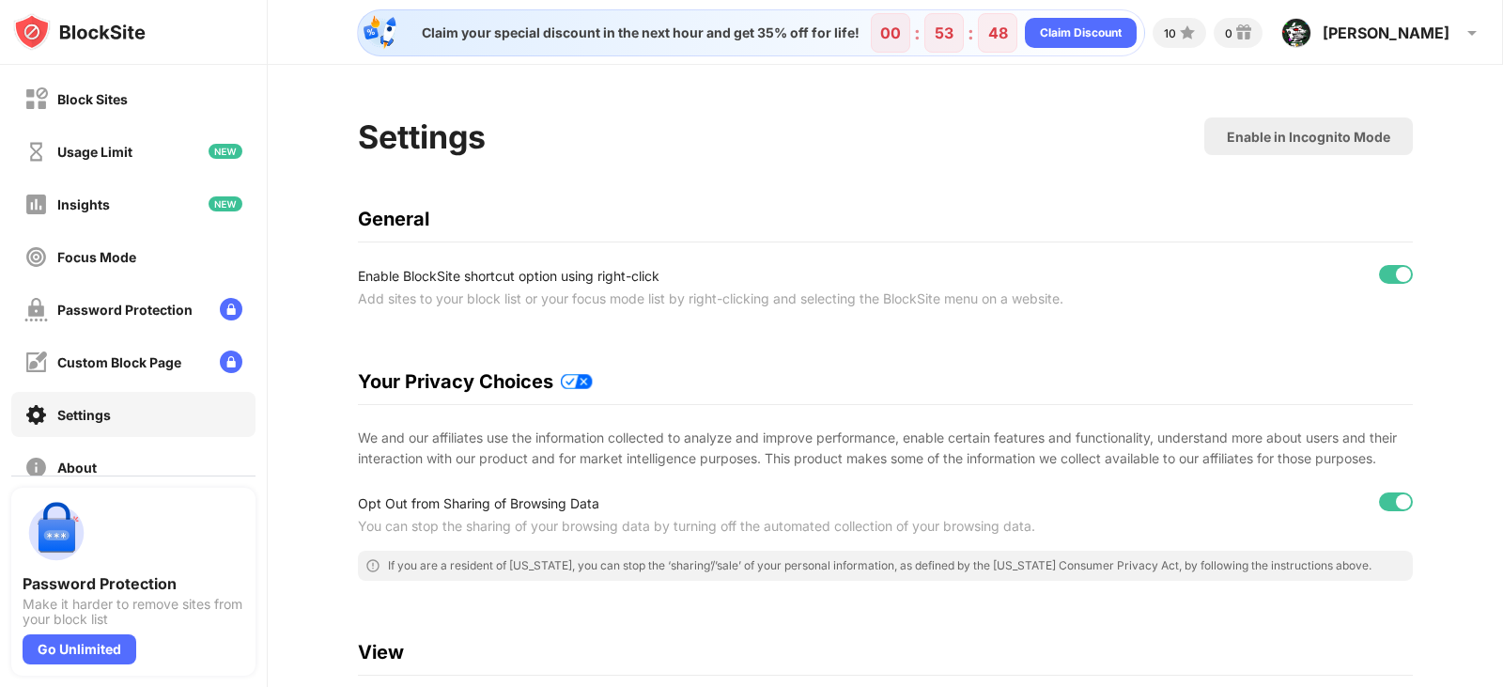
drag, startPoint x: 1308, startPoint y: 5, endPoint x: 889, endPoint y: 168, distance: 449.7
